Goal: Find specific page/section: Find specific page/section

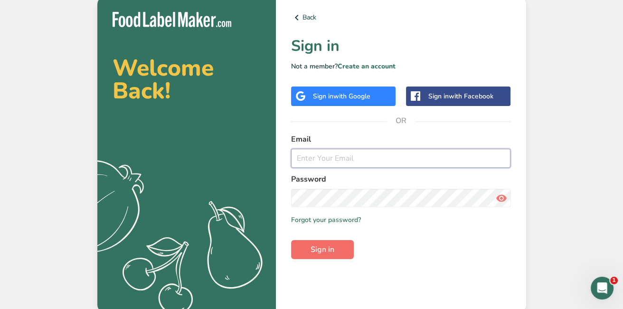
type input "[PERSON_NAME][EMAIL_ADDRESS][DOMAIN_NAME]"
click at [316, 252] on span "Sign in" at bounding box center [323, 249] width 24 height 11
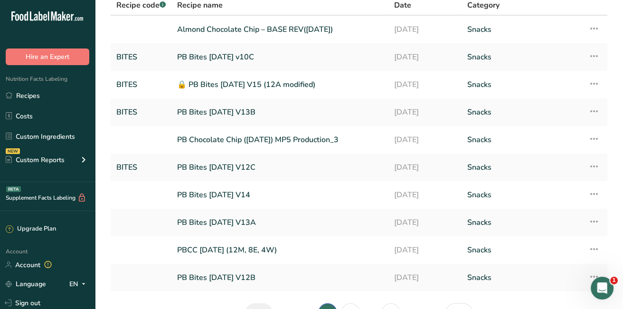
scroll to position [84, 0]
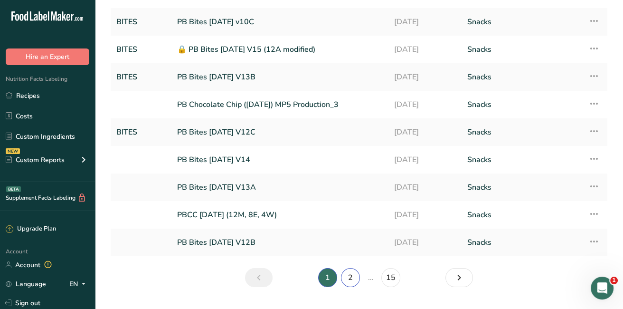
click at [352, 278] on link "2" at bounding box center [350, 277] width 19 height 19
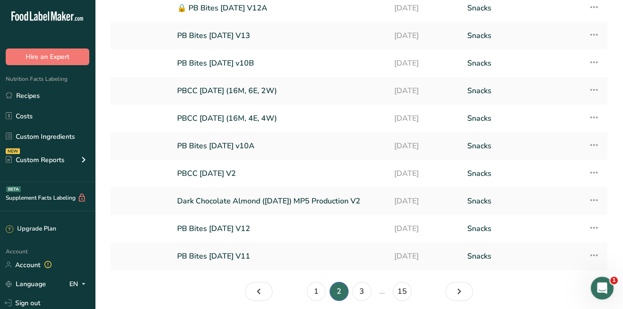
scroll to position [107, 0]
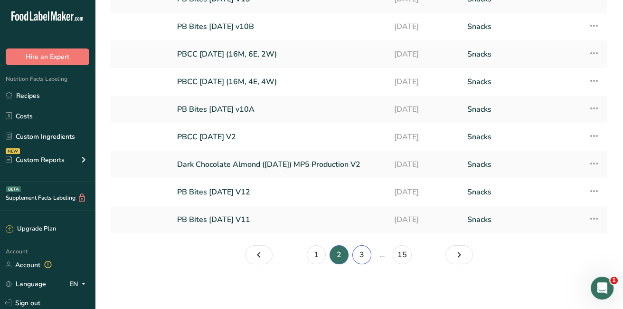
click at [363, 255] on link "3" at bounding box center [361, 254] width 19 height 19
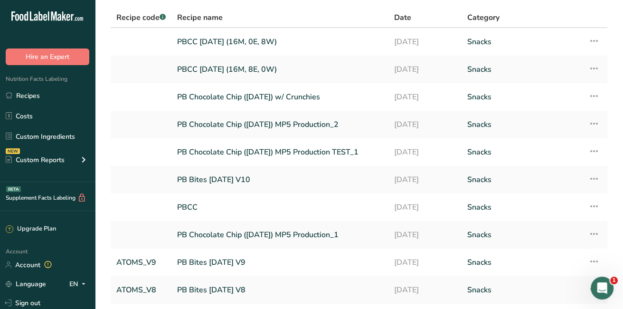
scroll to position [107, 0]
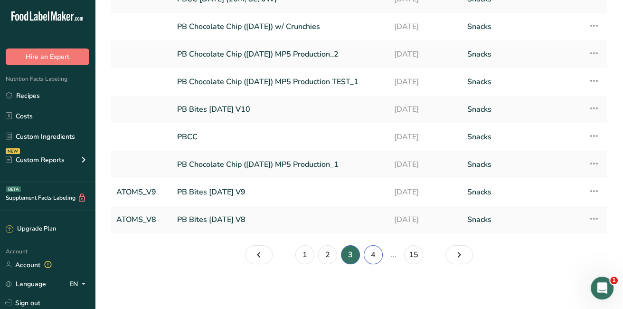
click at [370, 255] on link "4" at bounding box center [373, 254] width 19 height 19
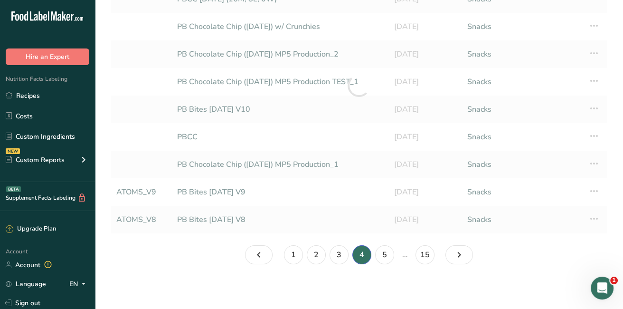
click at [370, 255] on li "4" at bounding box center [361, 254] width 23 height 19
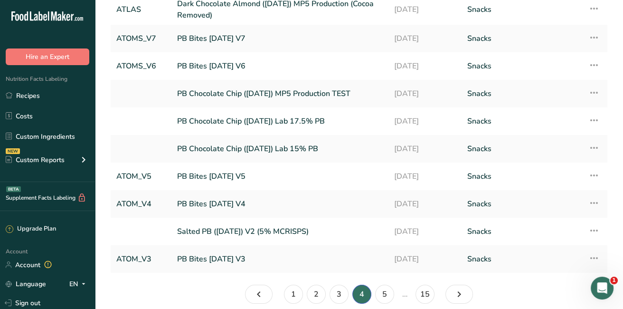
scroll to position [91, 0]
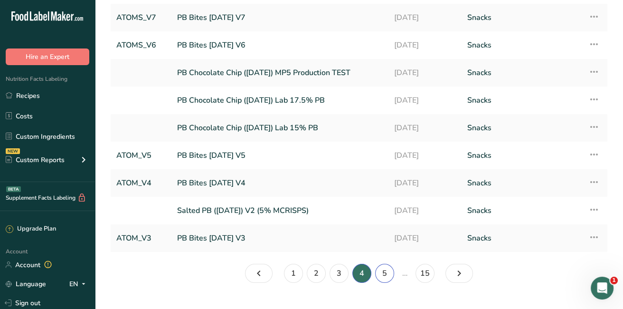
click at [384, 272] on link "5" at bounding box center [384, 273] width 19 height 19
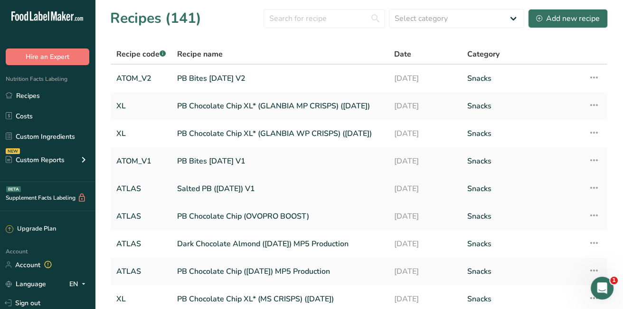
click at [244, 187] on link "Salted PB ([DATE]) V1" at bounding box center [280, 189] width 206 height 20
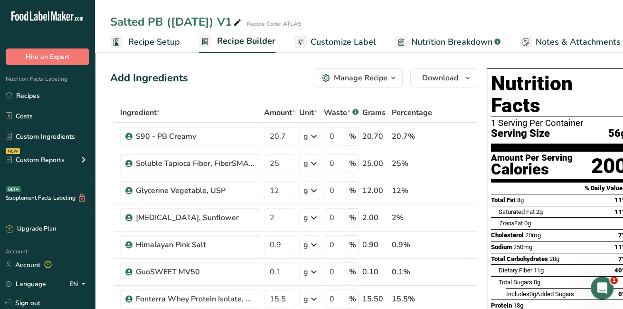
click at [566, 43] on span "Notes & Attachments" at bounding box center [578, 42] width 85 height 13
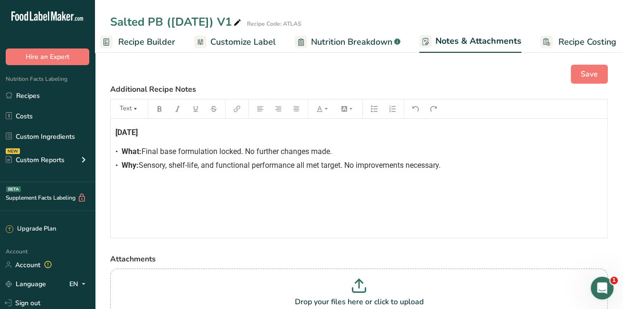
scroll to position [0, 108]
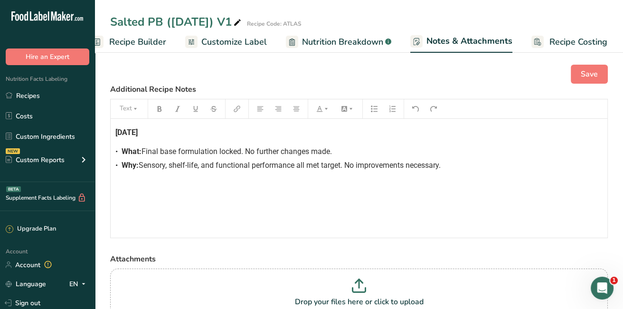
click at [135, 43] on span "Recipe Builder" at bounding box center [137, 42] width 57 height 13
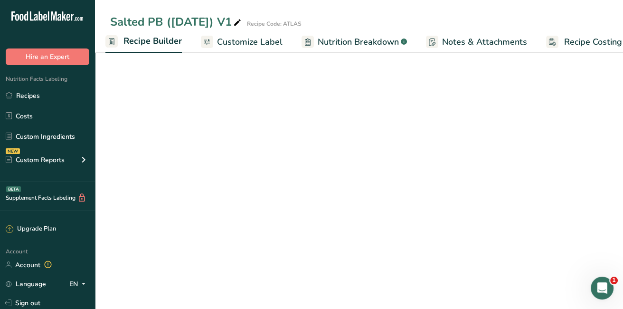
scroll to position [0, 92]
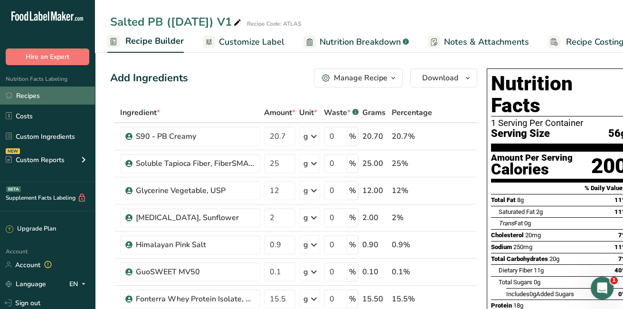
click at [47, 98] on link "Recipes" at bounding box center [47, 95] width 95 height 18
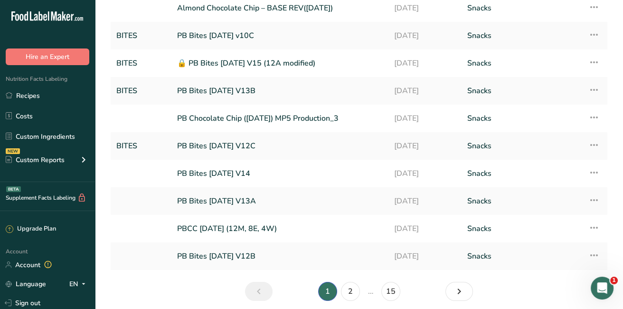
scroll to position [107, 0]
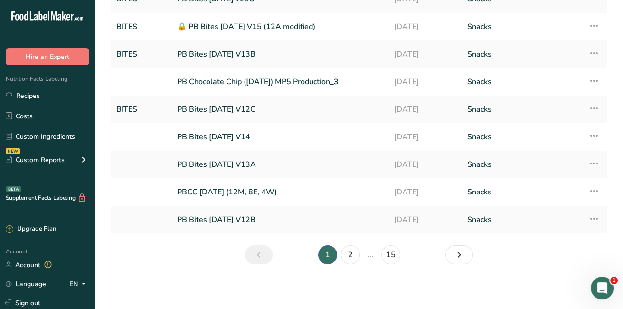
click at [323, 252] on li "1" at bounding box center [327, 254] width 23 height 19
click at [350, 253] on link "2" at bounding box center [350, 254] width 19 height 19
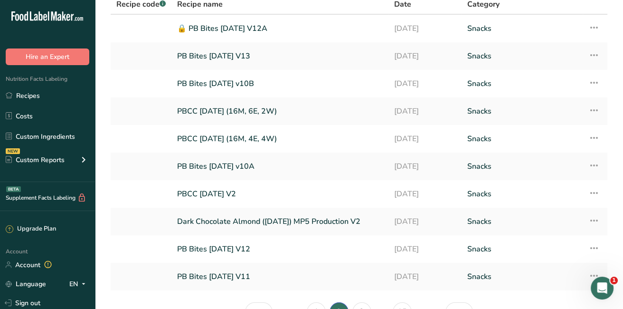
scroll to position [37, 0]
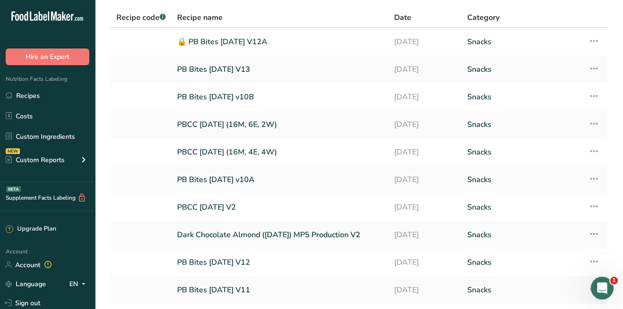
click at [620, 307] on section "Recipes (141) Select category All Baked Goods [GEOGRAPHIC_DATA] Confectionery C…" at bounding box center [359, 156] width 528 height 386
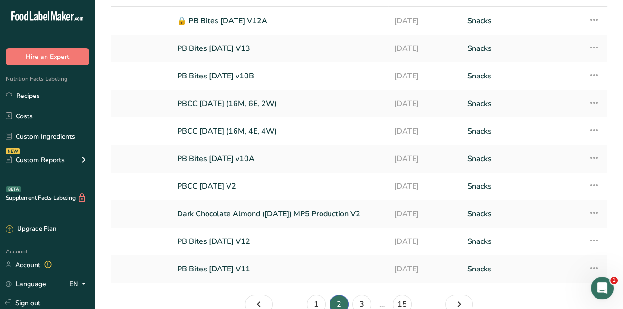
scroll to position [107, 0]
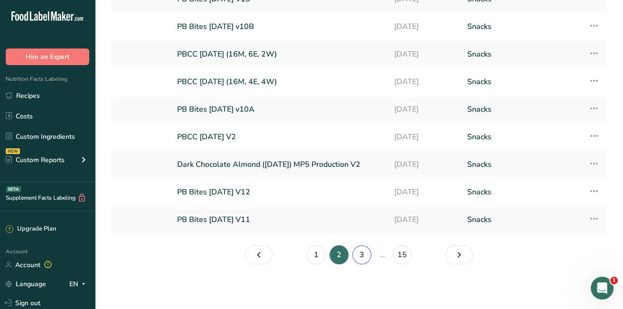
click at [361, 254] on link "3" at bounding box center [361, 254] width 19 height 19
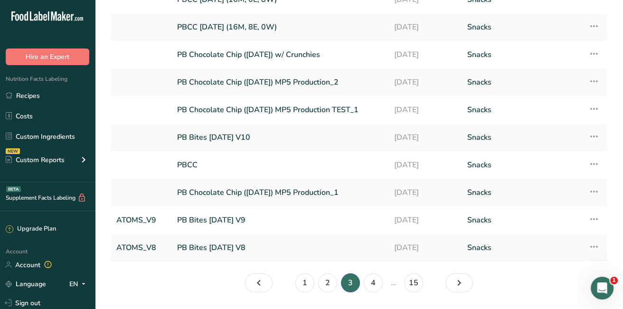
scroll to position [100, 0]
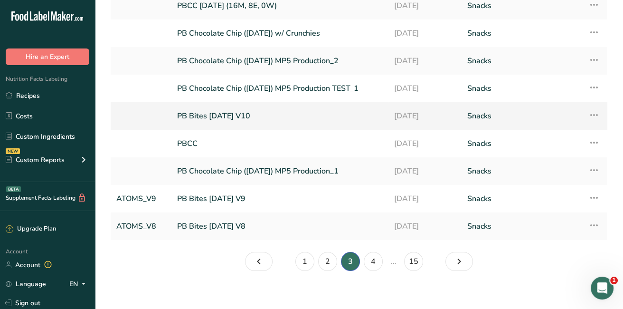
click at [282, 123] on link "PB Bites [DATE] V10" at bounding box center [280, 116] width 206 height 20
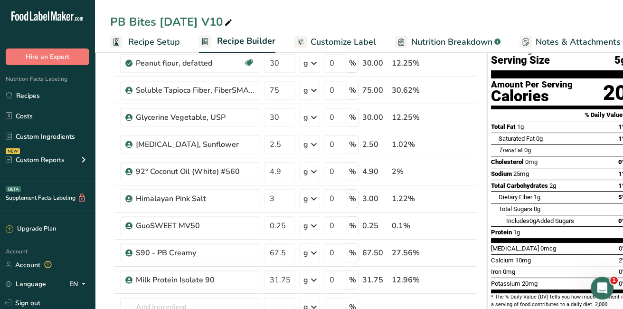
scroll to position [63, 0]
